Goal: Navigation & Orientation: Find specific page/section

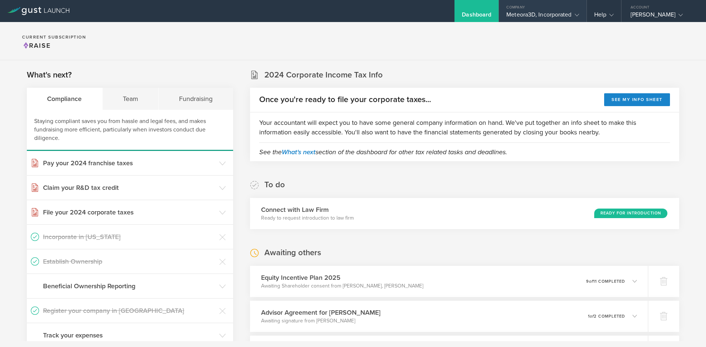
click at [544, 18] on div "Meteora3D, Incorporated" at bounding box center [542, 16] width 72 height 11
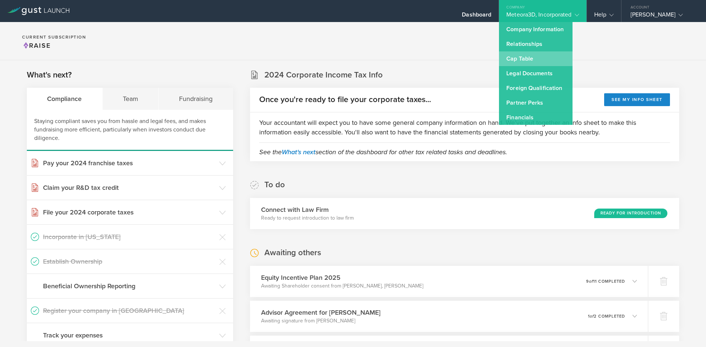
click at [532, 51] on link "Cap Table" at bounding box center [536, 58] width 74 height 15
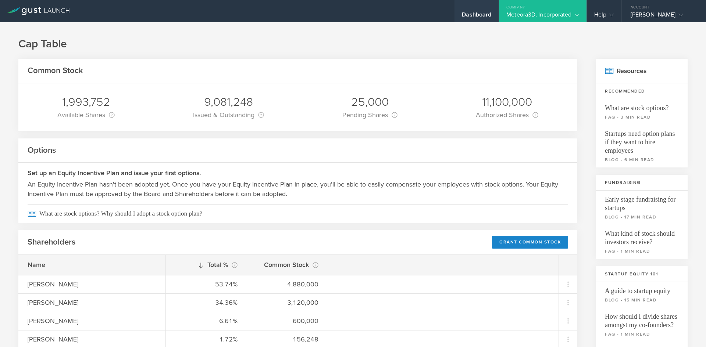
click at [475, 17] on div "Dashboard" at bounding box center [476, 16] width 29 height 11
